Goal: Transaction & Acquisition: Obtain resource

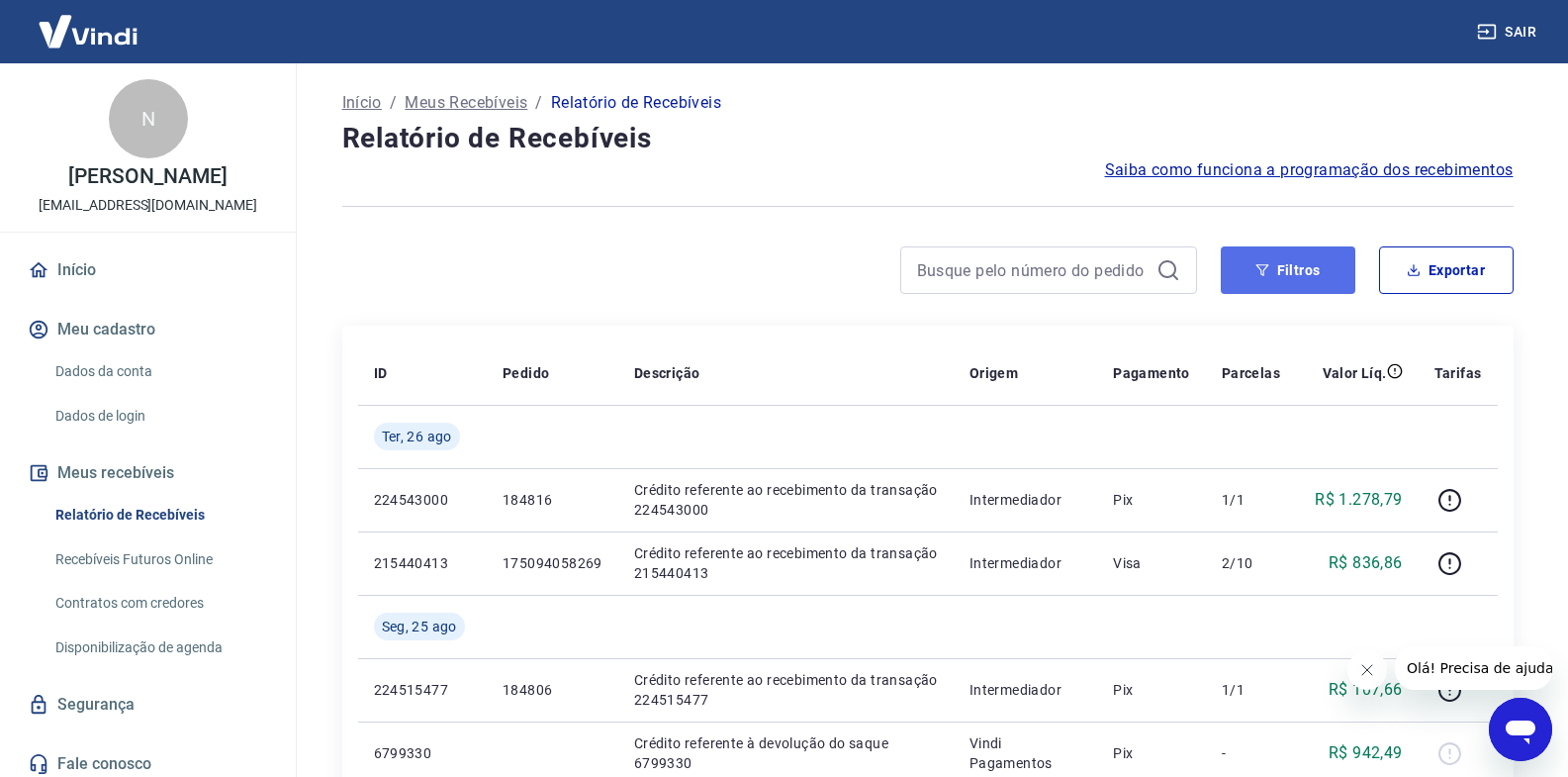
click at [1298, 261] on button "Filtros" at bounding box center [1288, 271] width 135 height 48
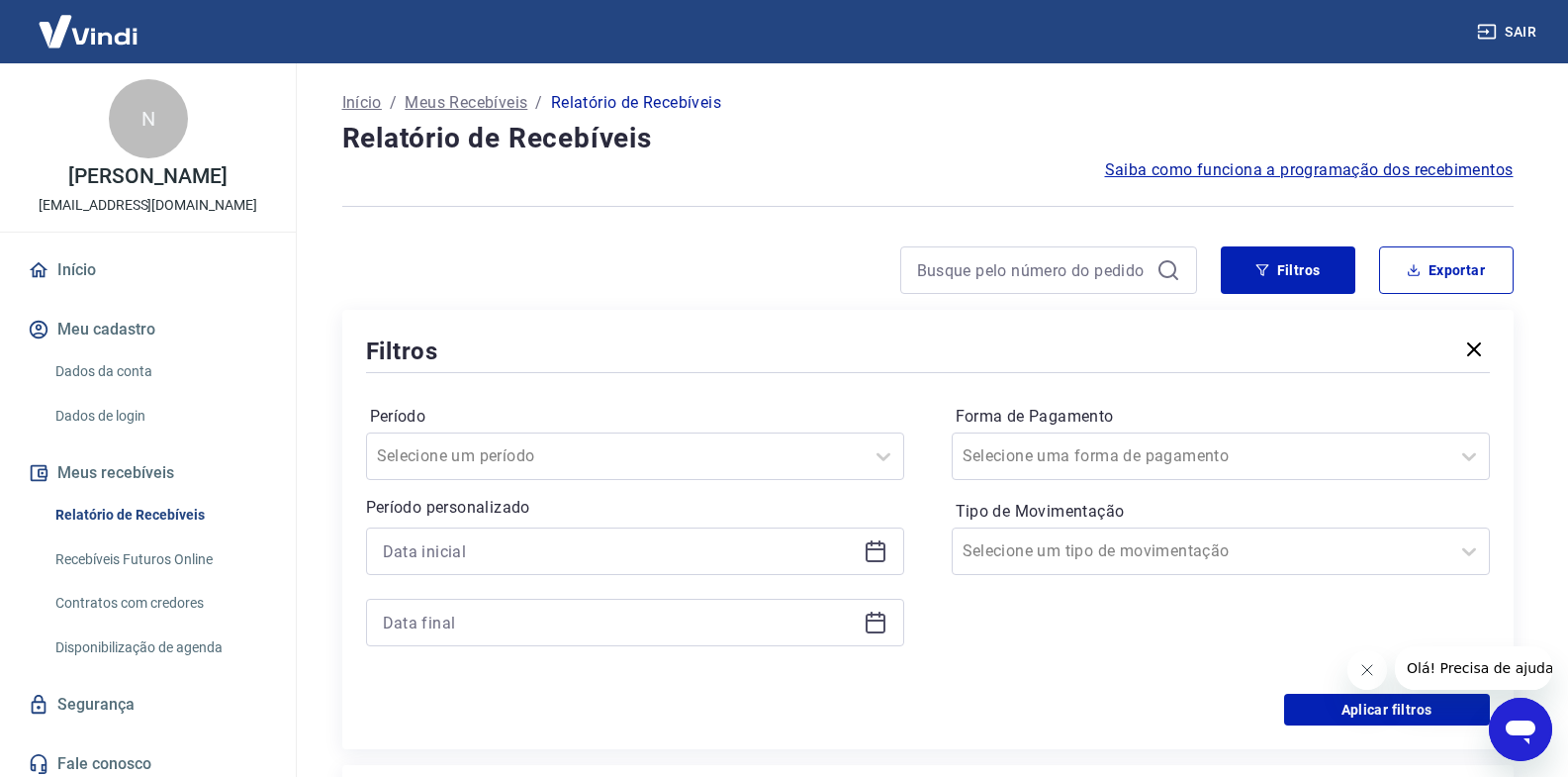
click at [866, 551] on icon at bounding box center [876, 552] width 20 height 20
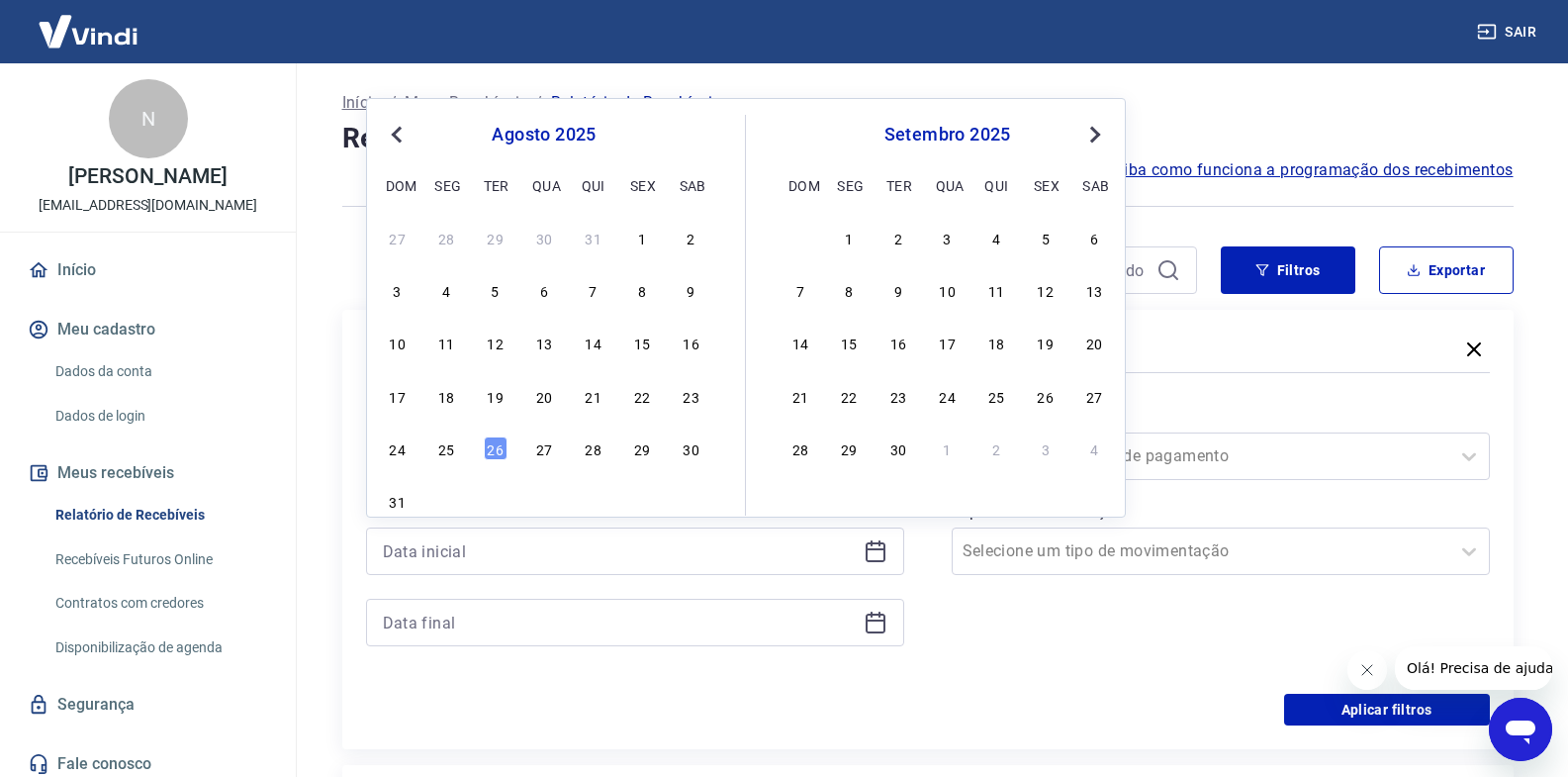
click at [440, 456] on div "25" at bounding box center [446, 448] width 24 height 24
type input "25/08/2025"
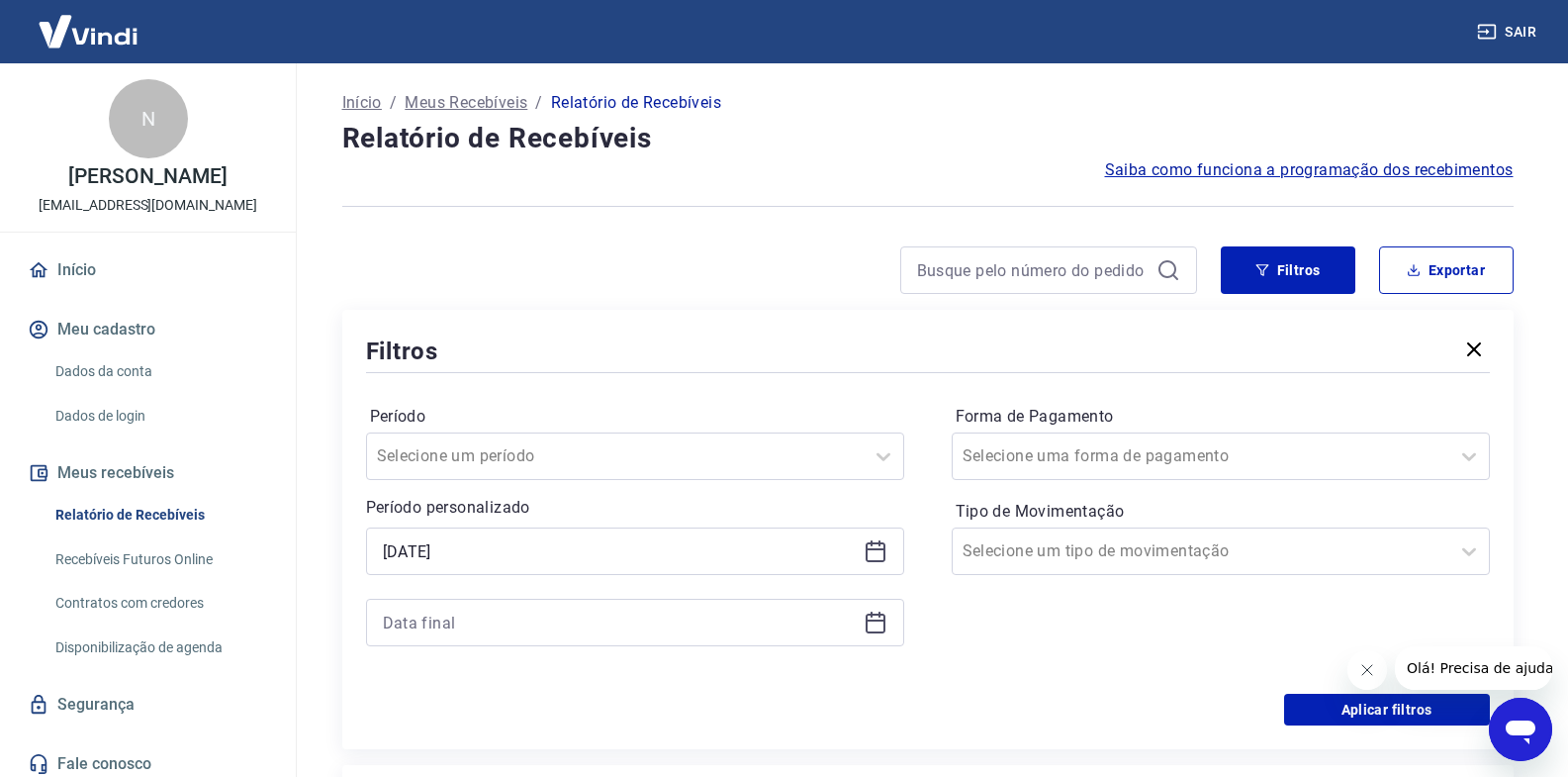
click at [866, 626] on icon at bounding box center [876, 623] width 20 height 20
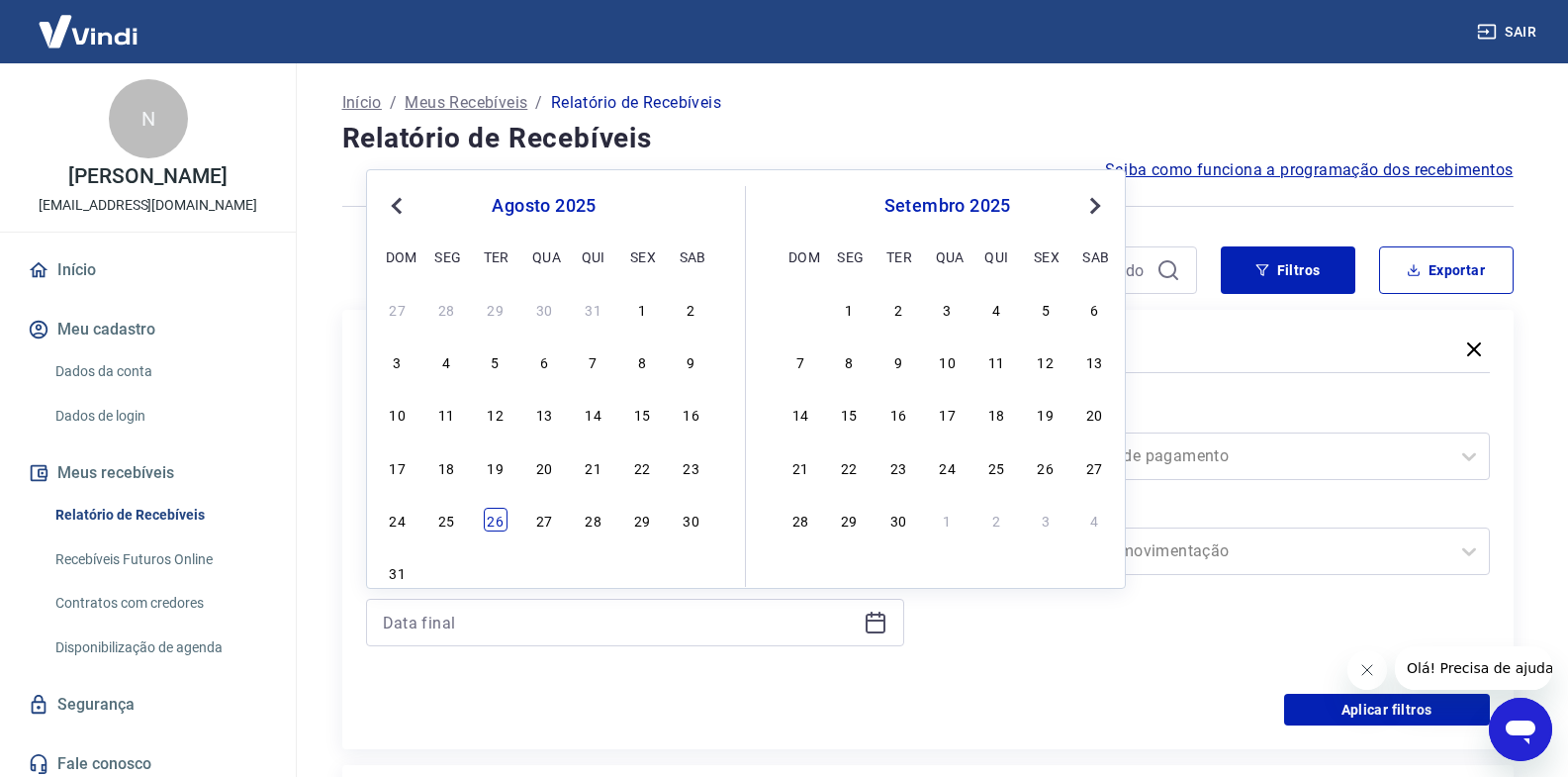
click at [503, 527] on div "26" at bounding box center [496, 519] width 24 height 24
type input "26/08/2025"
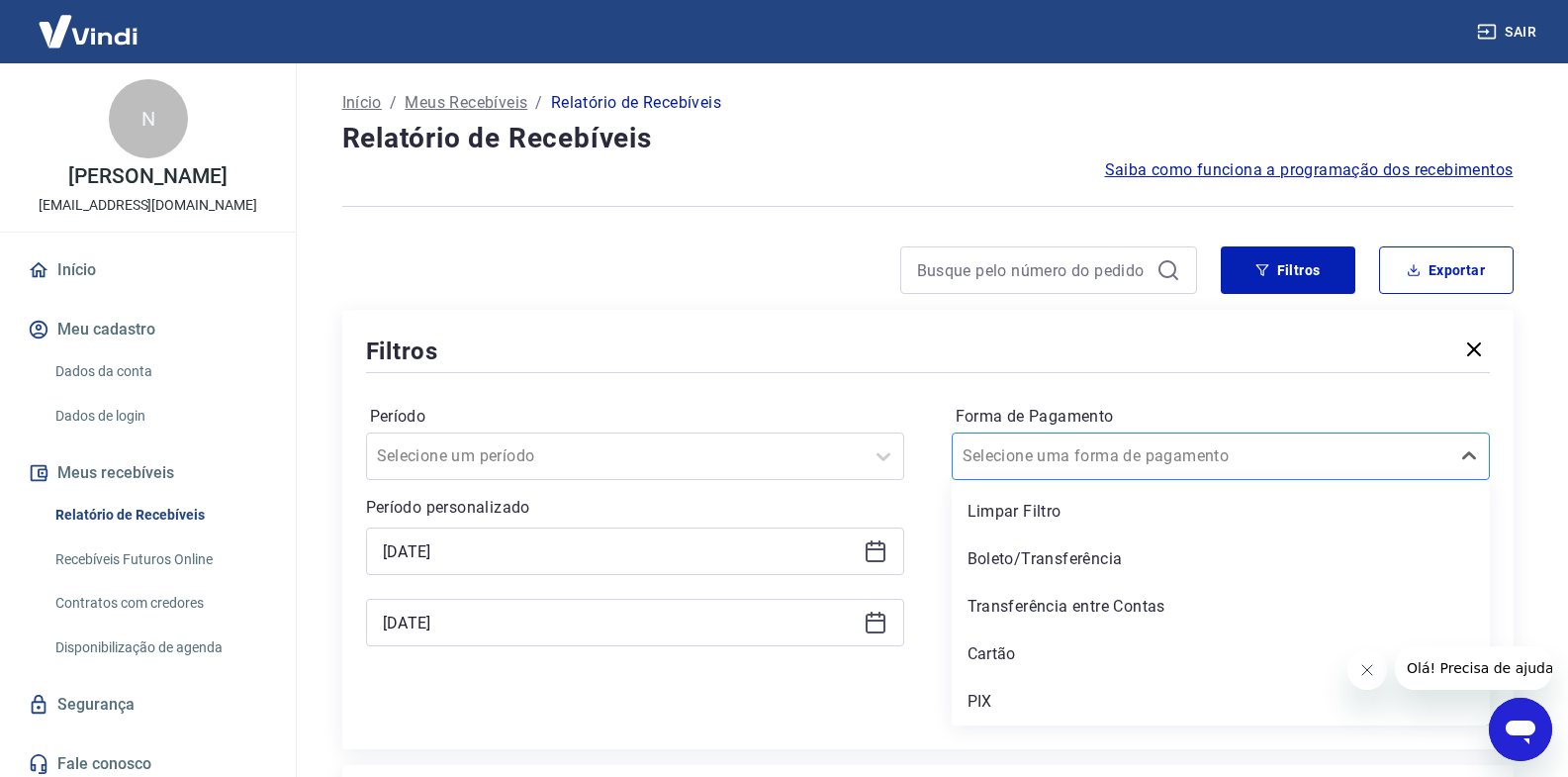
click at [1021, 449] on input "Forma de Pagamento" at bounding box center [1063, 456] width 200 height 24
click at [992, 692] on div "PIX" at bounding box center [1220, 702] width 538 height 40
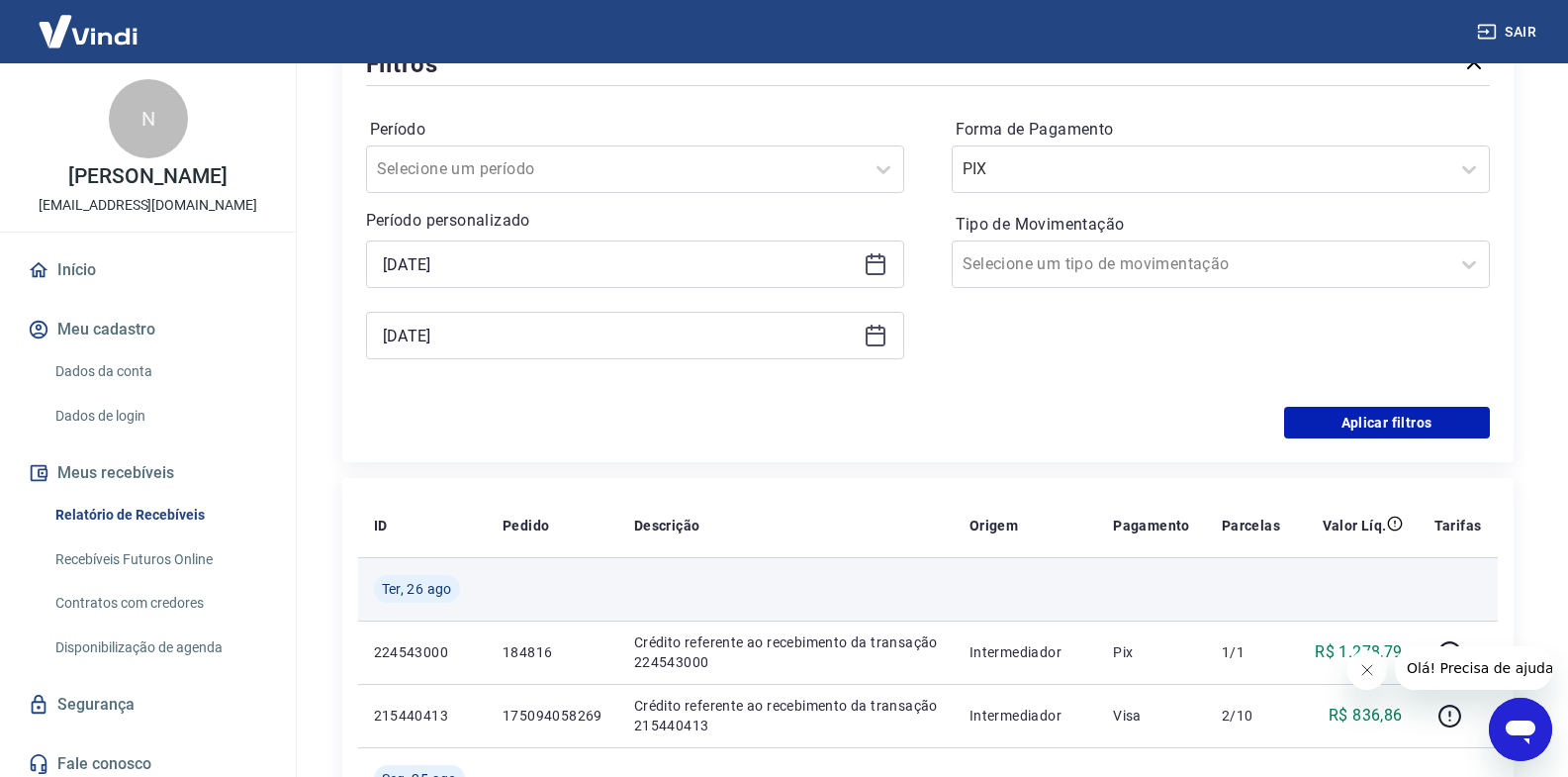
scroll to position [297, 0]
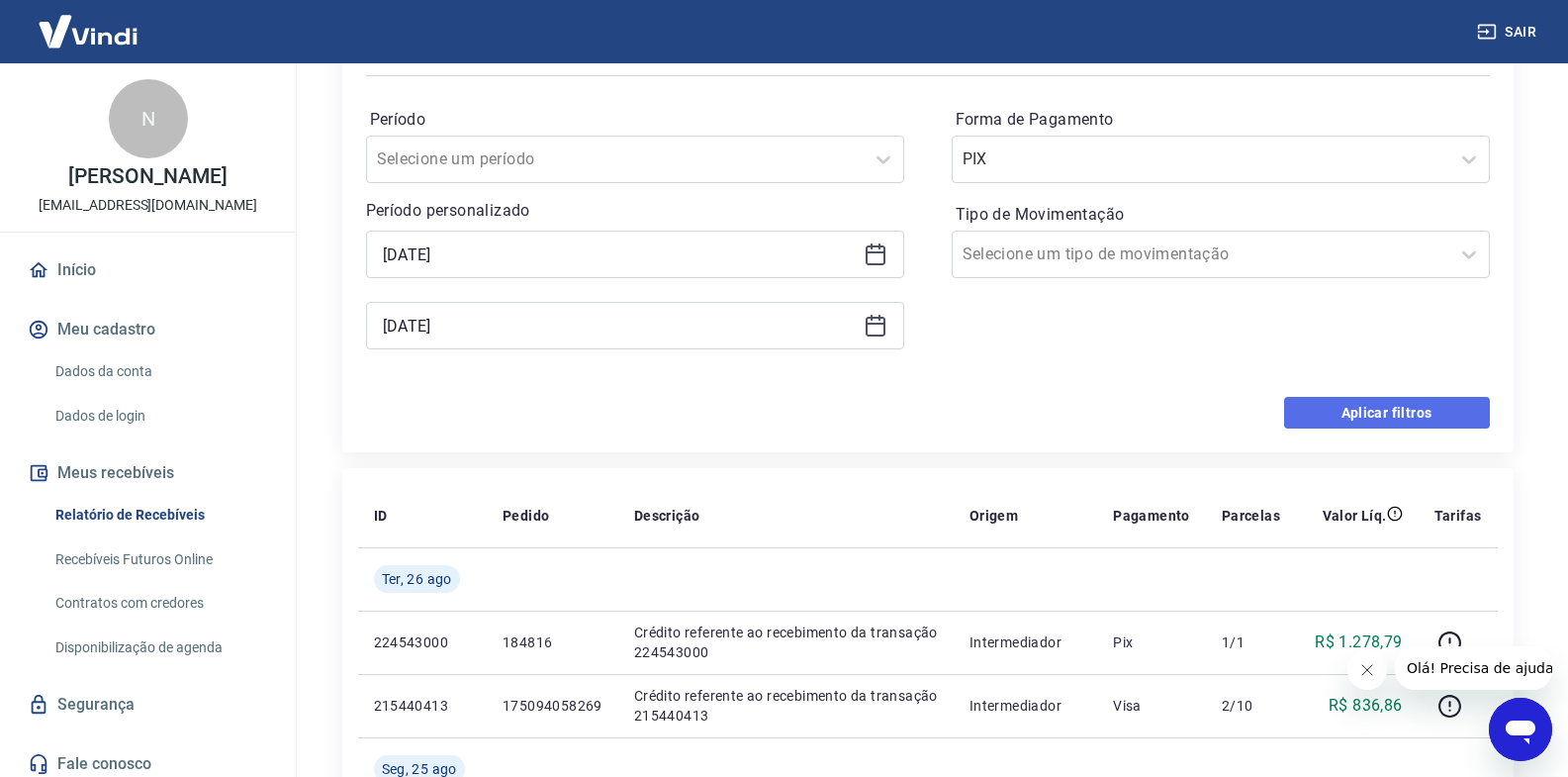
click at [1312, 407] on button "Aplicar filtros" at bounding box center [1387, 412] width 206 height 32
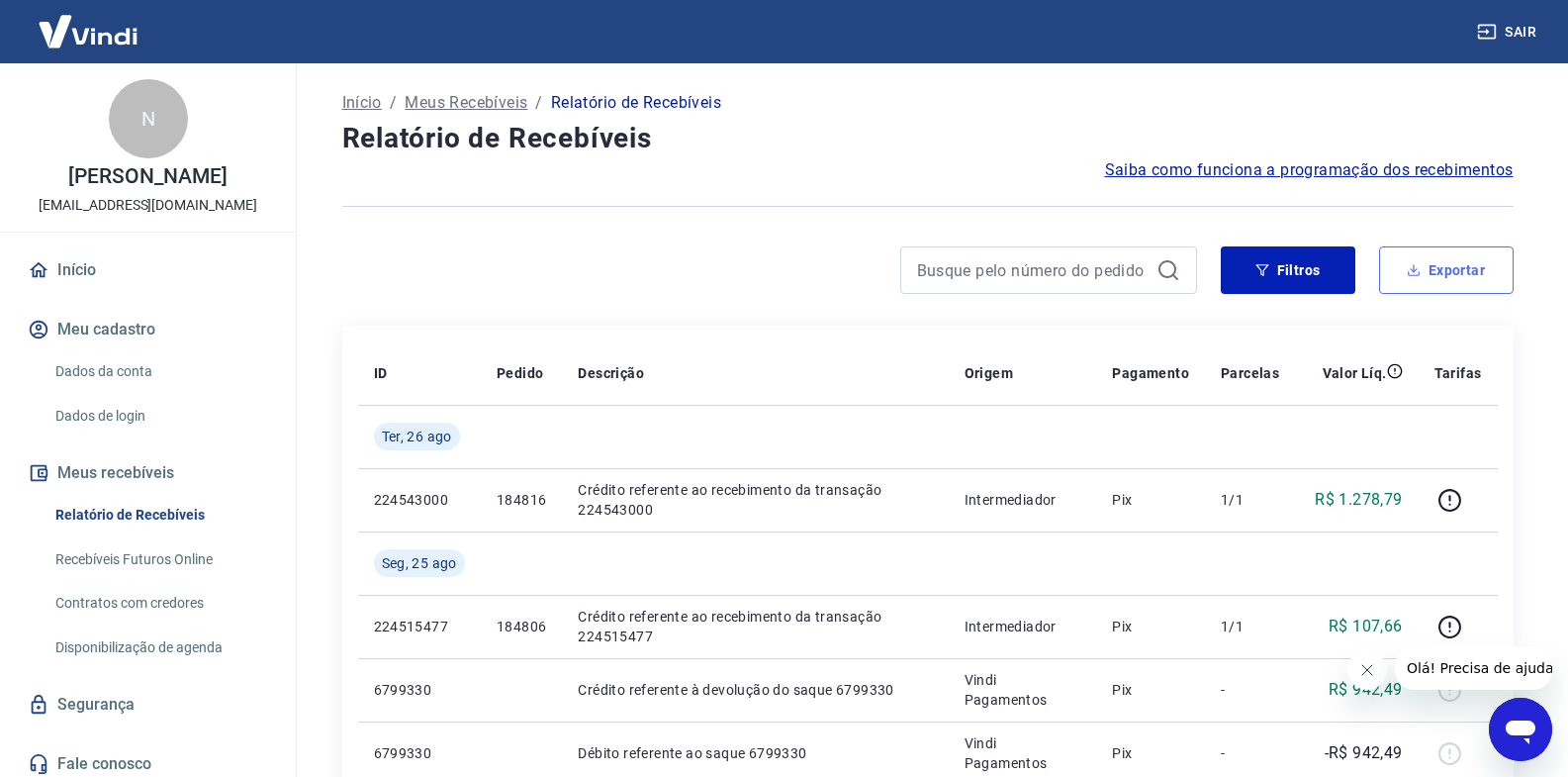
click at [1437, 276] on button "Exportar" at bounding box center [1446, 271] width 135 height 48
type input "25/08/2025"
type input "26/08/2025"
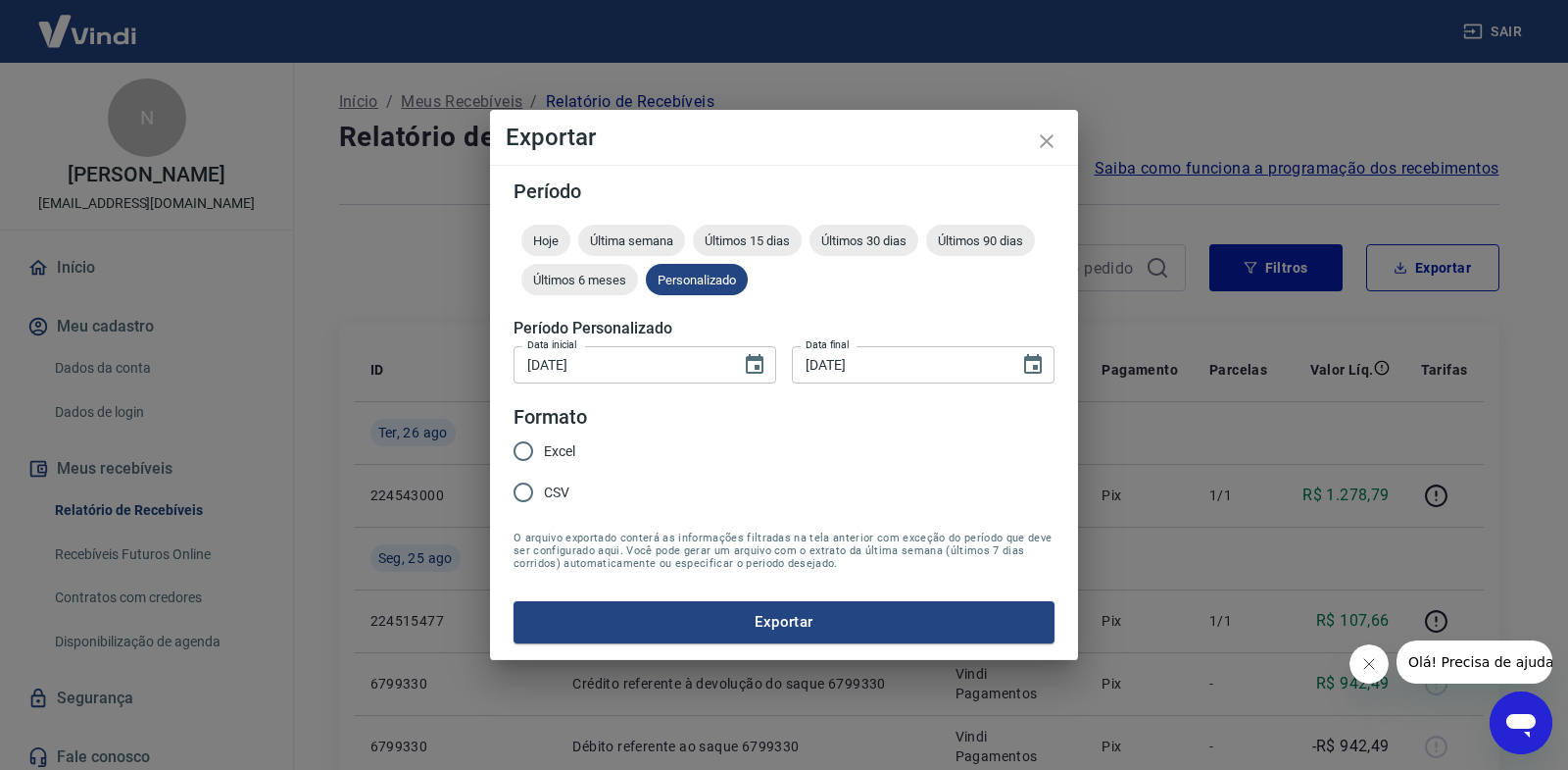
click at [552, 452] on span "Excel" at bounding box center [560, 451] width 32 height 21
click at [544, 452] on input "Excel" at bounding box center [523, 451] width 42 height 42
radio input "true"
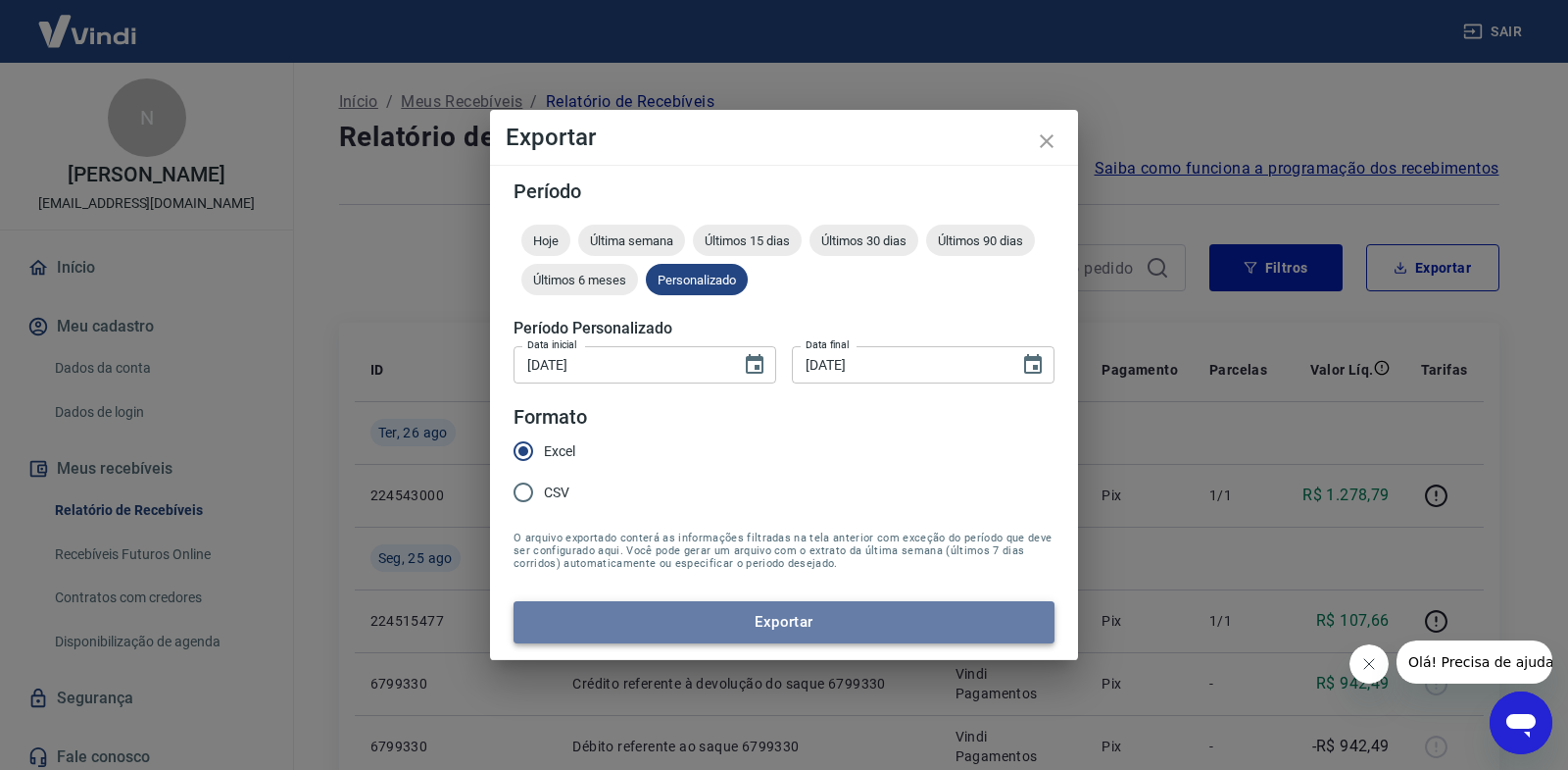
click at [649, 629] on button "Exportar" at bounding box center [784, 622] width 541 height 42
